Goal: Task Accomplishment & Management: Manage account settings

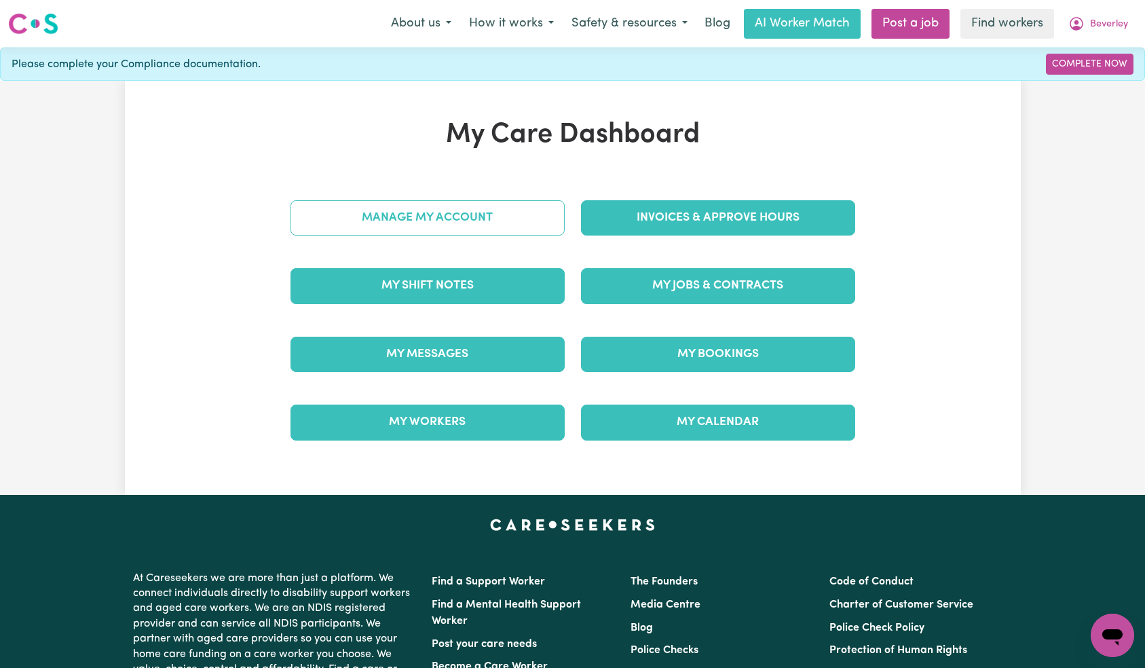
click at [466, 213] on link "Manage My Account" at bounding box center [428, 217] width 274 height 35
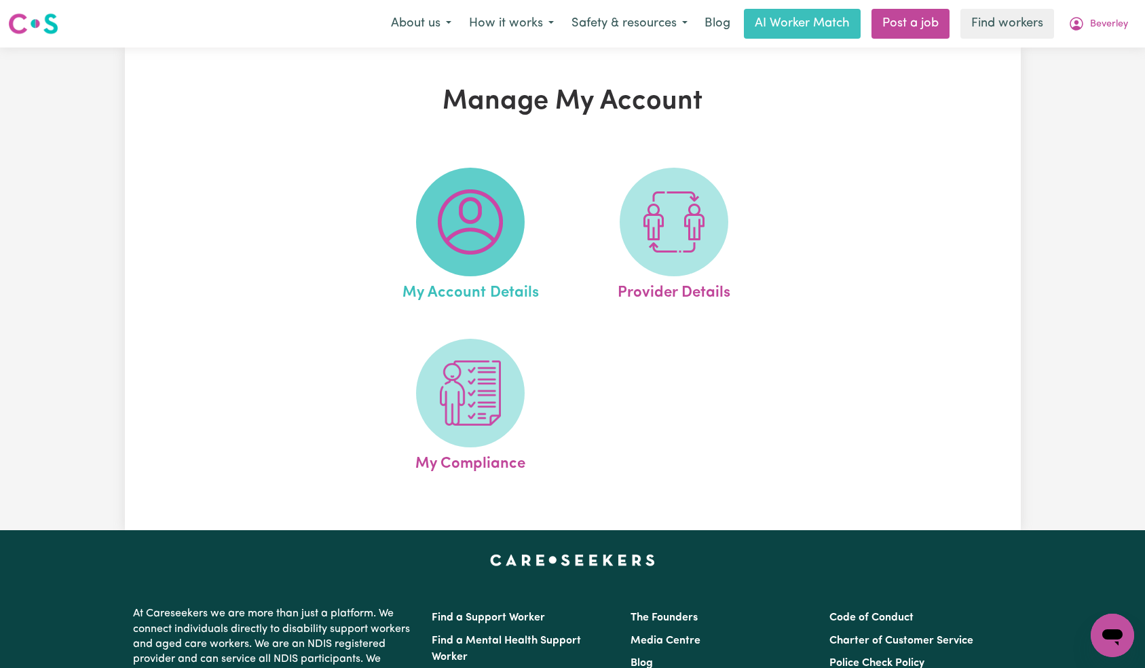
click at [457, 254] on img at bounding box center [470, 221] width 65 height 65
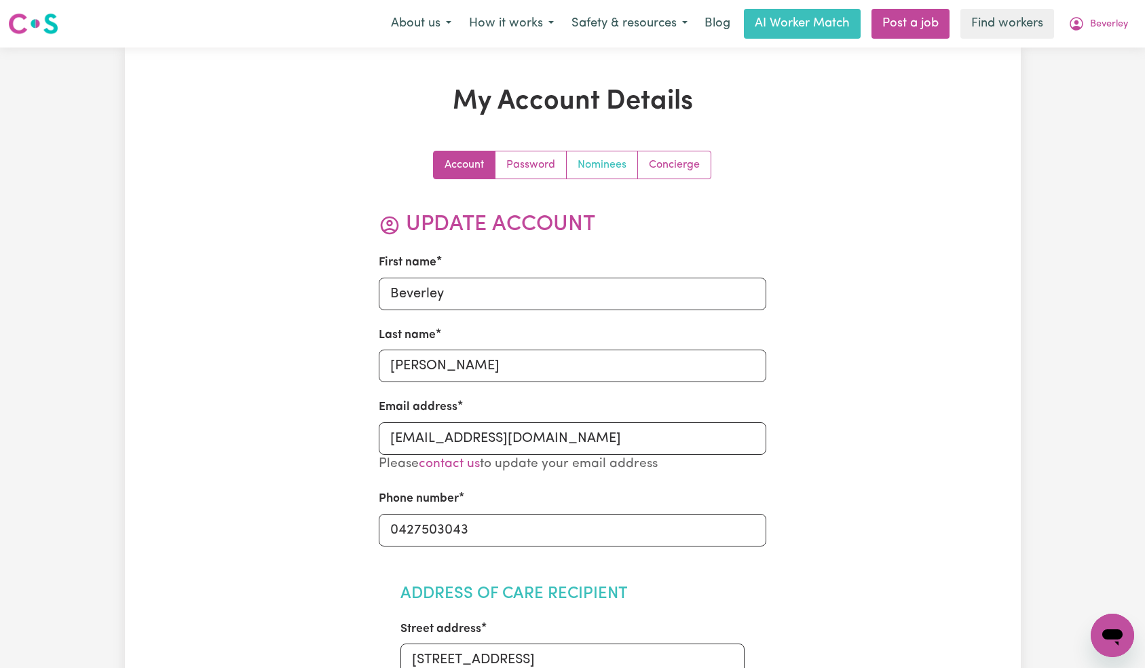
drag, startPoint x: 601, startPoint y: 172, endPoint x: 597, endPoint y: 197, distance: 24.8
click at [601, 172] on link "Nominees" at bounding box center [602, 164] width 71 height 27
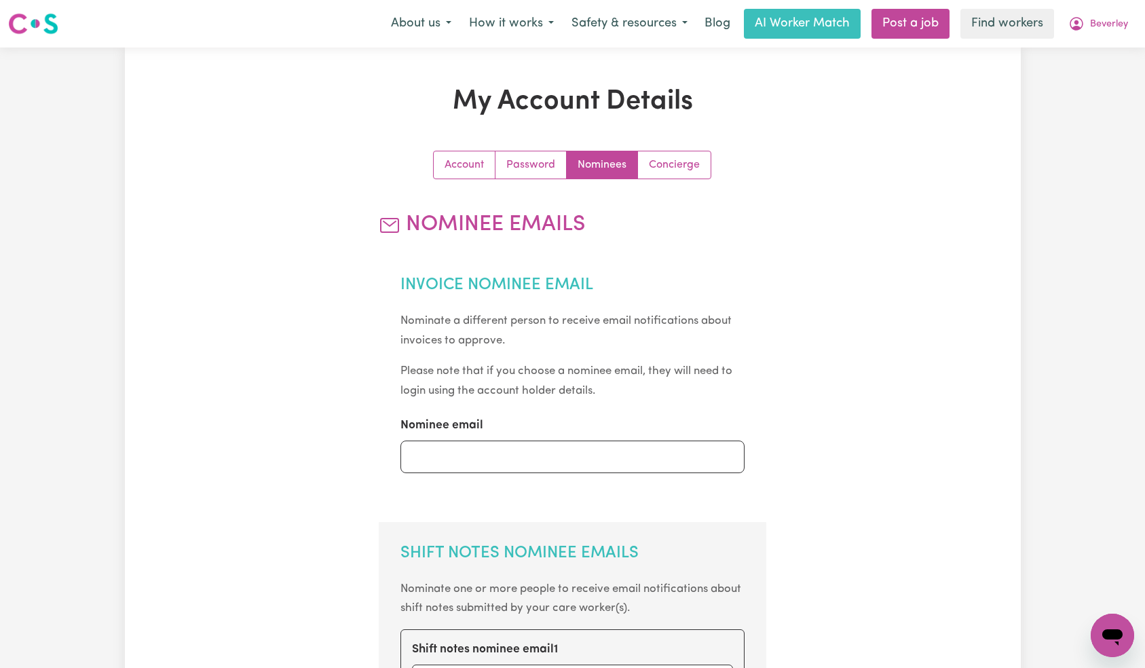
scroll to position [514, 0]
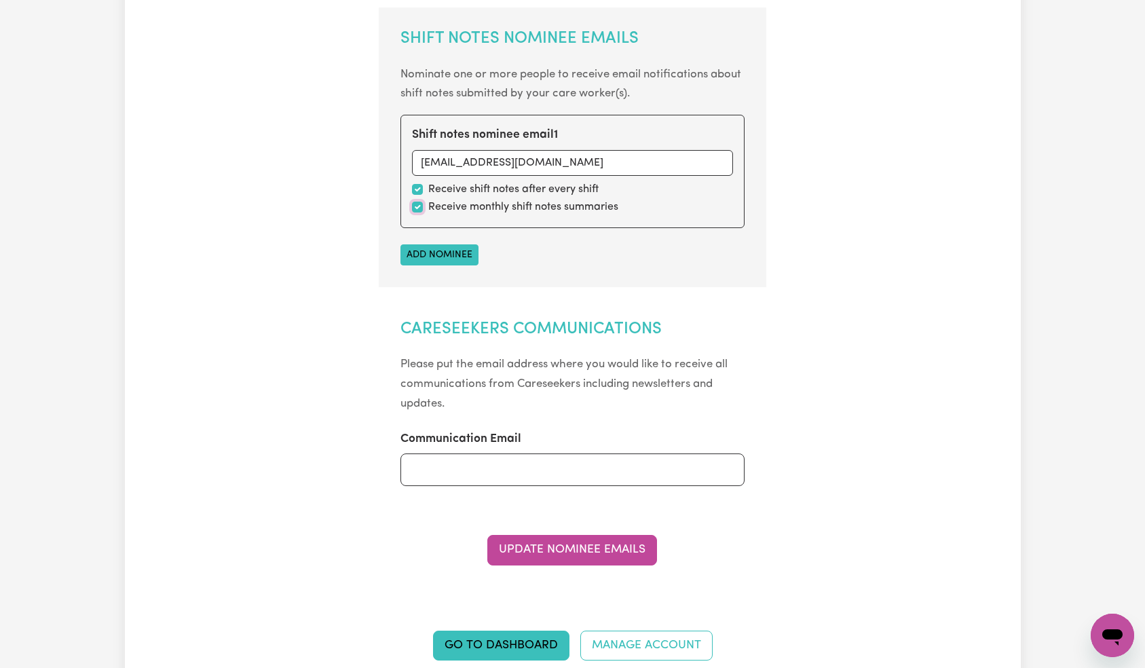
click at [415, 207] on input "checkbox" at bounding box center [417, 207] width 11 height 11
checkbox input "false"
click at [569, 556] on button "Update Nominee Emails" at bounding box center [572, 550] width 170 height 30
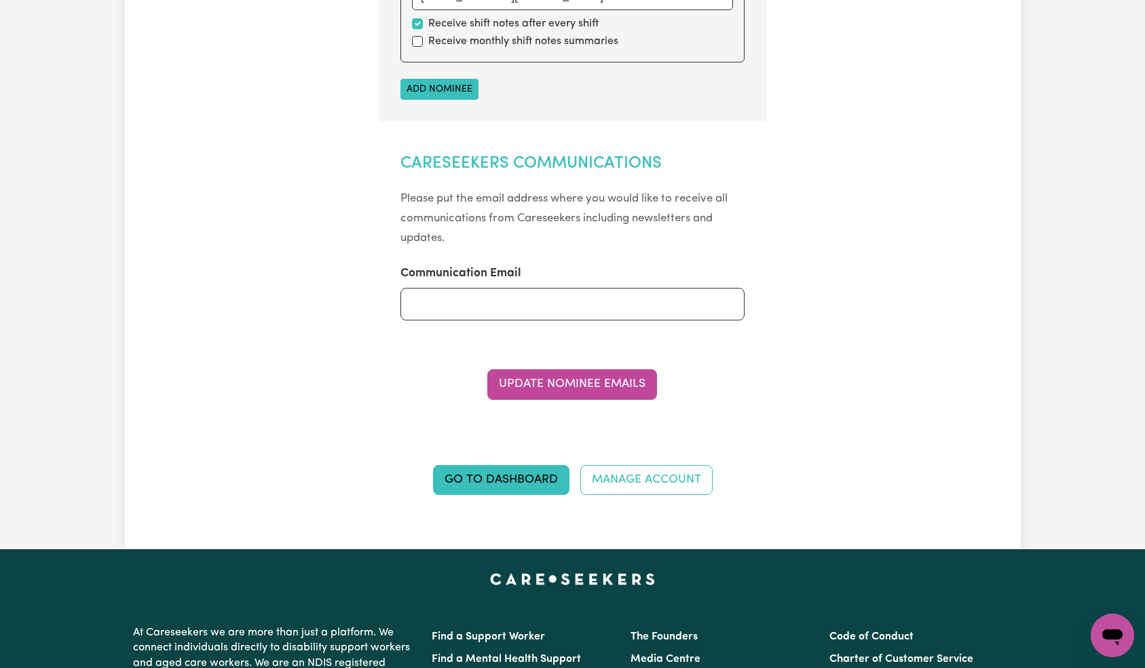
scroll to position [0, 0]
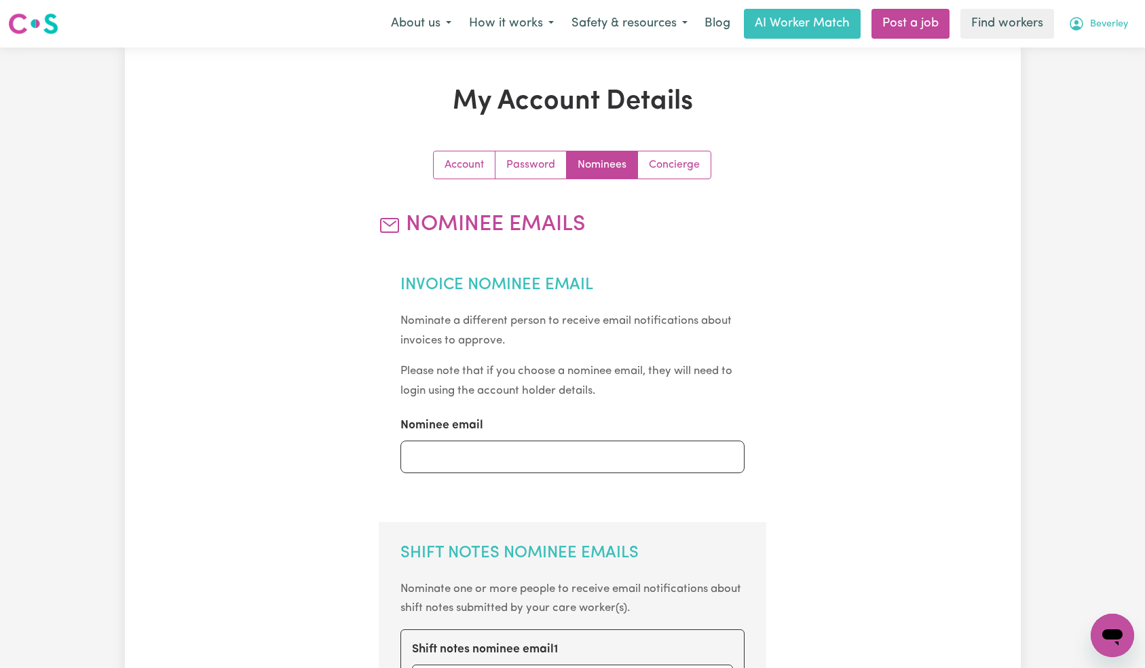
click at [1109, 16] on button "Beverley" at bounding box center [1098, 24] width 77 height 29
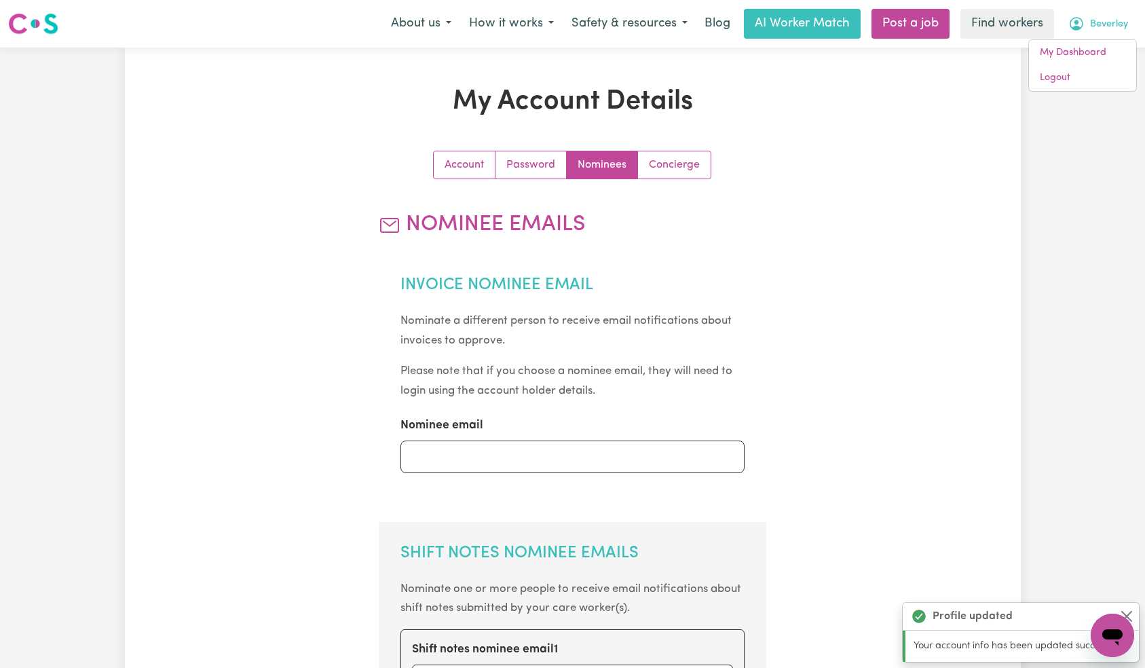
click at [1110, 26] on span "Beverley" at bounding box center [1109, 24] width 38 height 15
click at [1105, 31] on span "Beverley" at bounding box center [1109, 24] width 38 height 15
click at [1085, 77] on link "Logout" at bounding box center [1082, 78] width 107 height 26
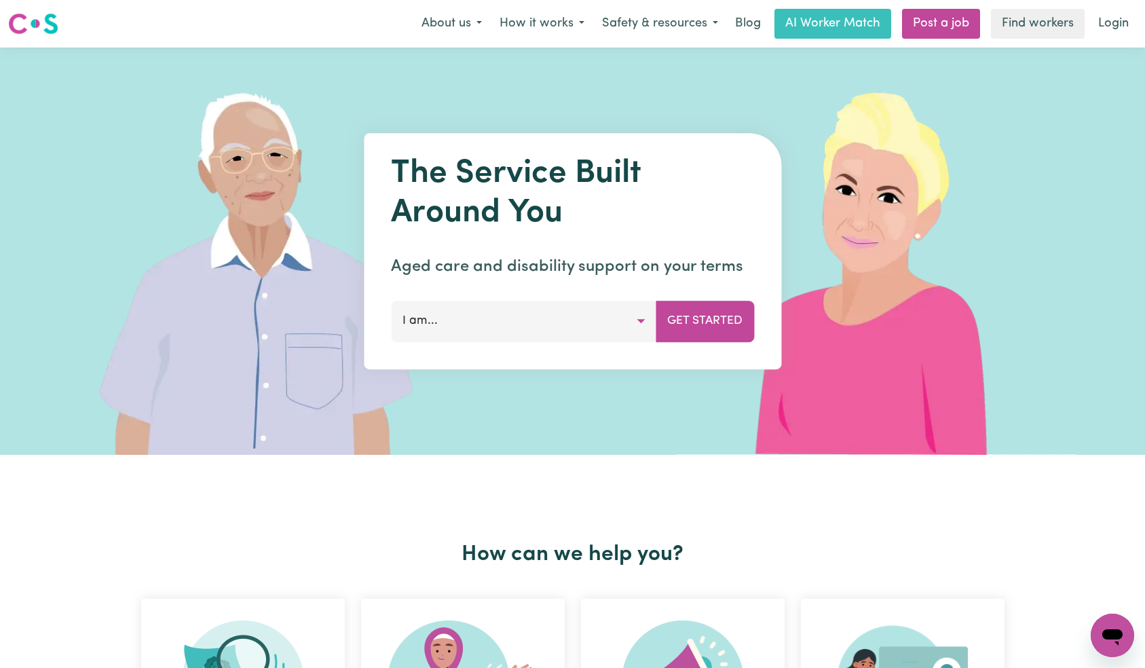
click at [1118, 8] on div "Menu About us How it works Safety & resources Blog AI Worker Match Post a job F…" at bounding box center [572, 23] width 1145 height 31
click at [1102, 24] on link "Login" at bounding box center [1113, 24] width 47 height 30
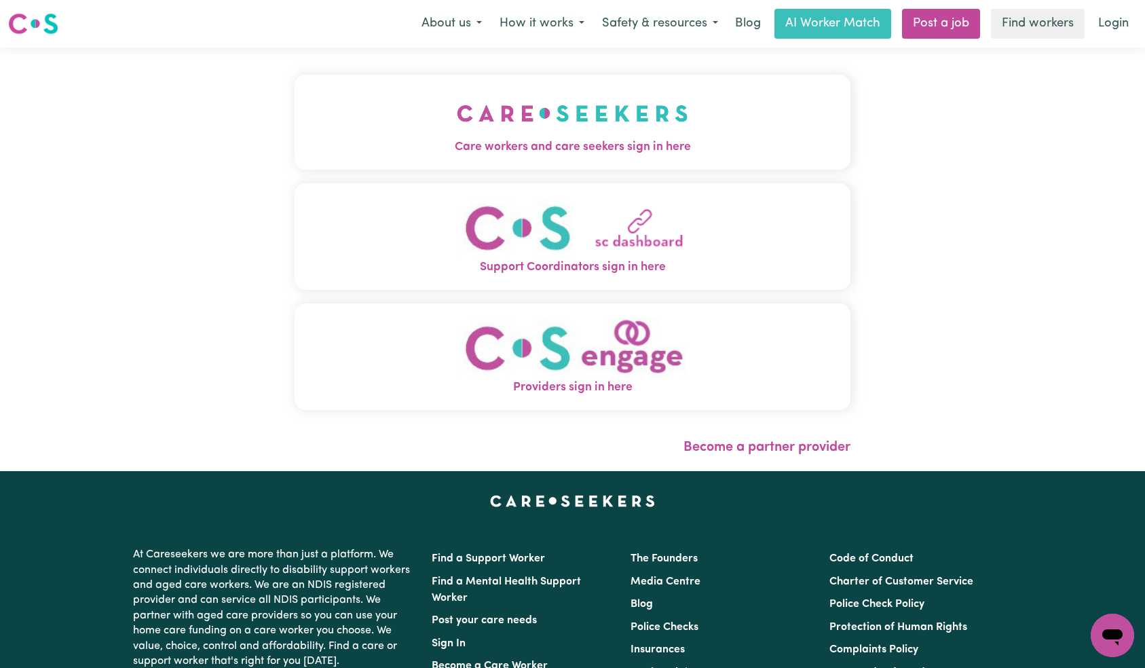
click at [472, 117] on div "Care workers and care seekers sign in here Support Coordinators sign in here Pr…" at bounding box center [572, 260] width 573 height 424
click at [531, 126] on img "Care workers and care seekers sign in here" at bounding box center [572, 113] width 231 height 50
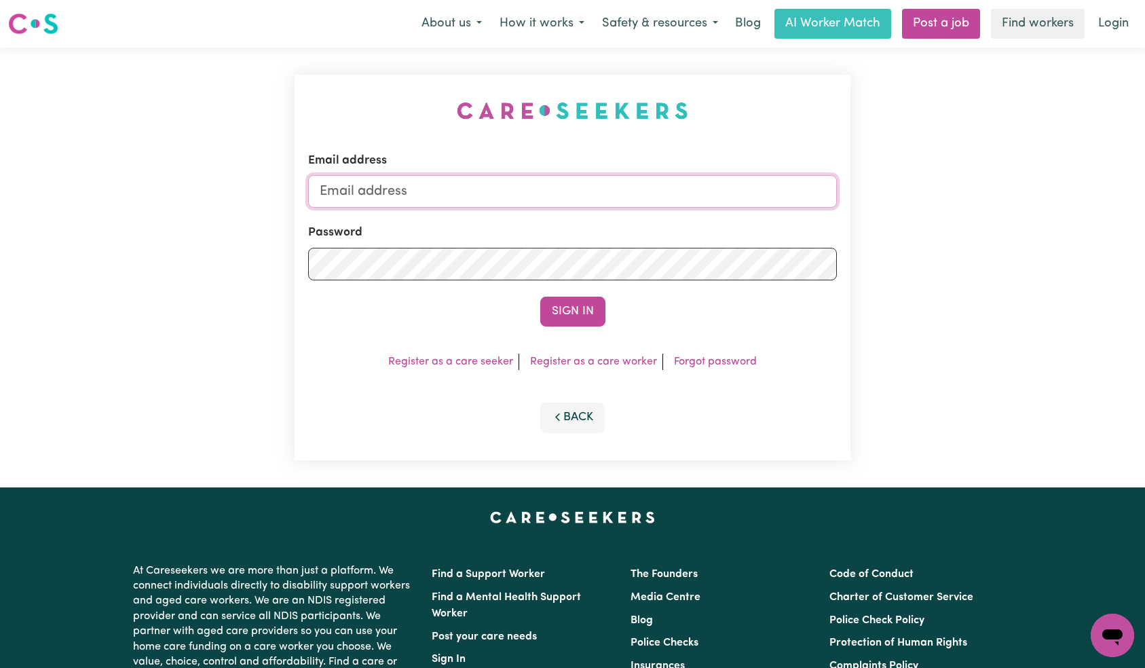
click at [587, 195] on input "Email address" at bounding box center [572, 191] width 529 height 33
paste input "[EMAIL_ADDRESS][DOMAIN_NAME]"
type input "[EMAIL_ADDRESS][DOMAIN_NAME]"
click at [565, 312] on button "Sign In" at bounding box center [572, 312] width 65 height 30
